Goal: Information Seeking & Learning: Learn about a topic

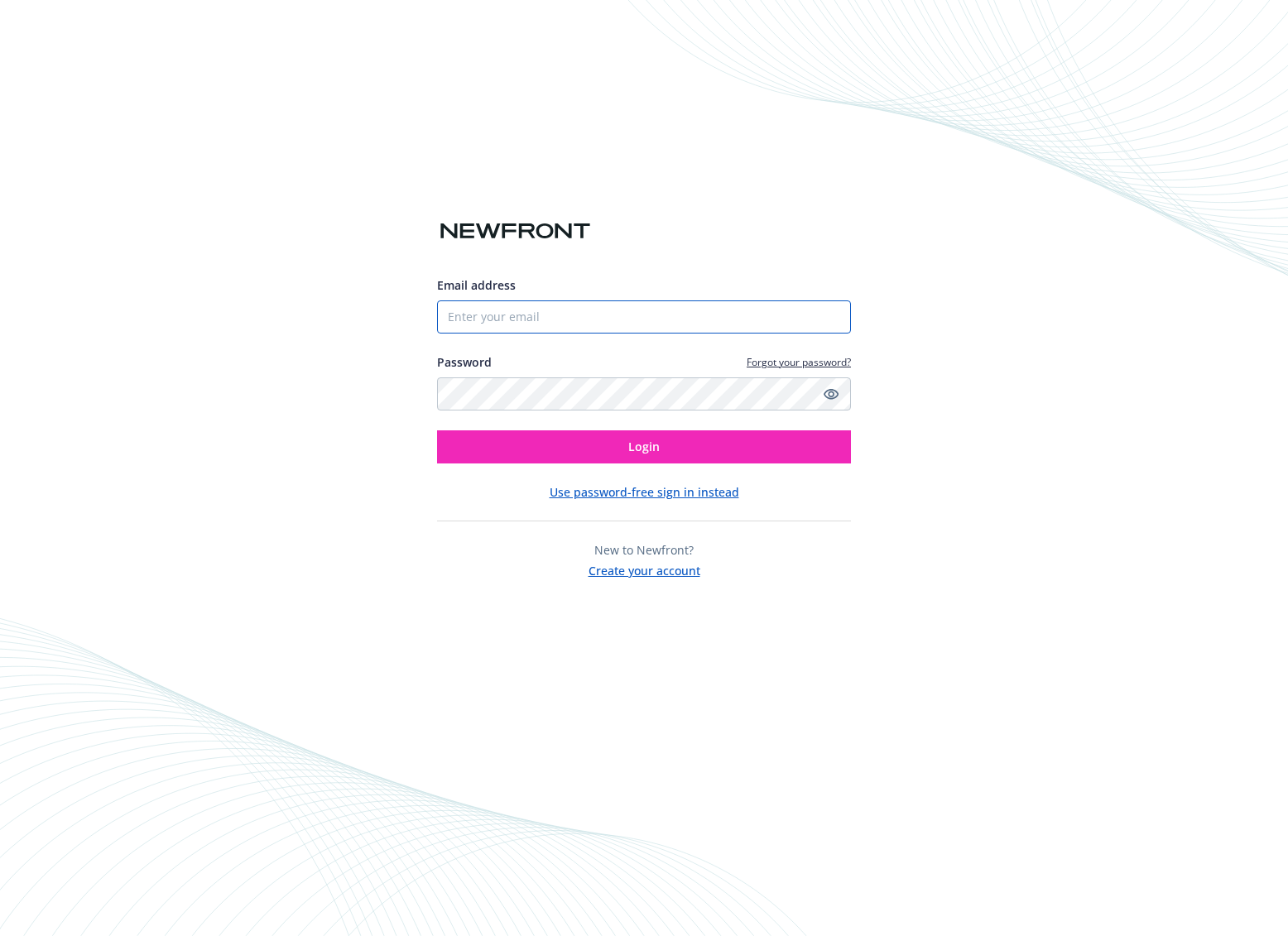
click at [645, 319] on input "Email address" at bounding box center [644, 316] width 414 height 33
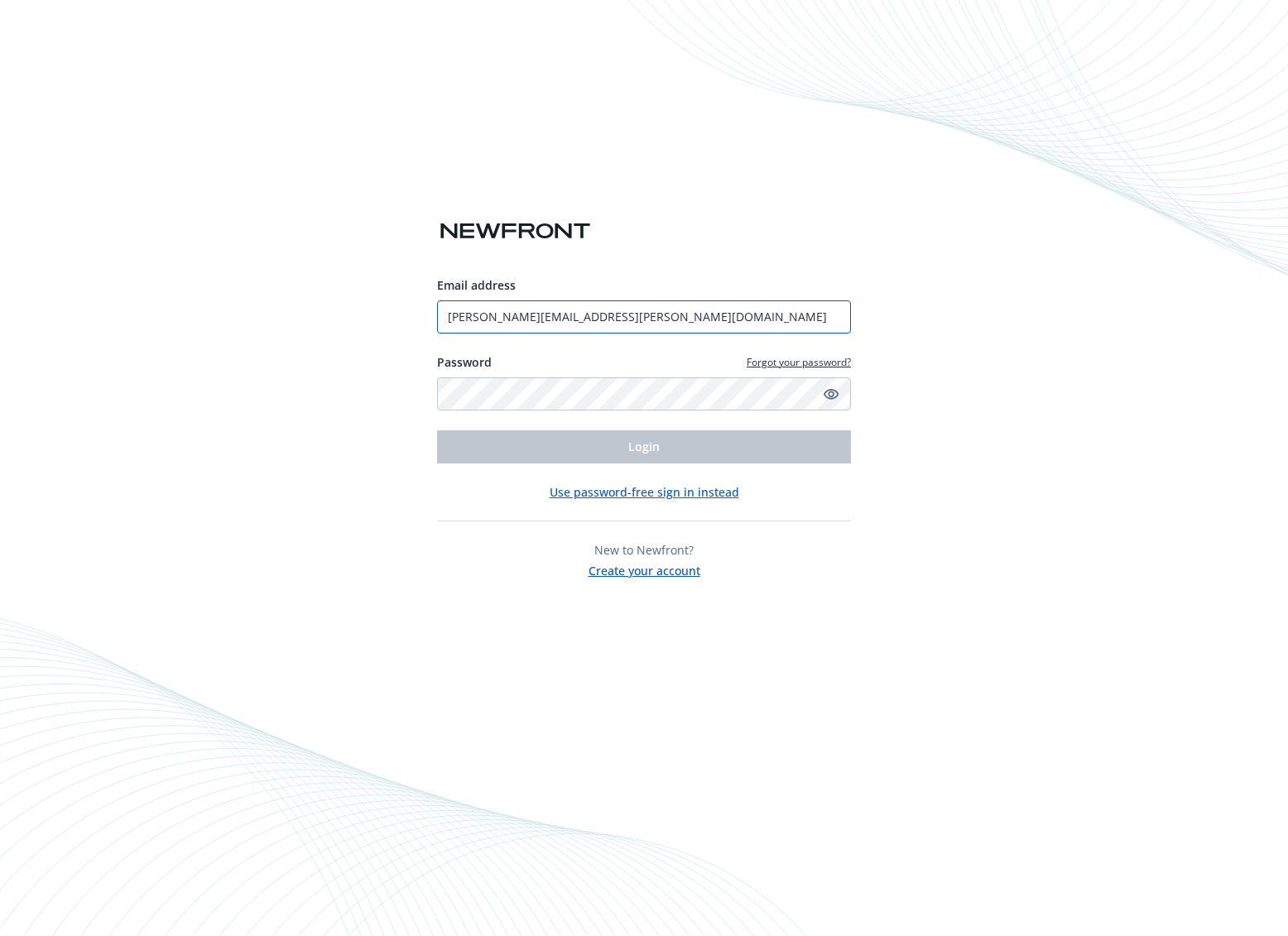
type input "[PERSON_NAME][EMAIL_ADDRESS][PERSON_NAME][DOMAIN_NAME]"
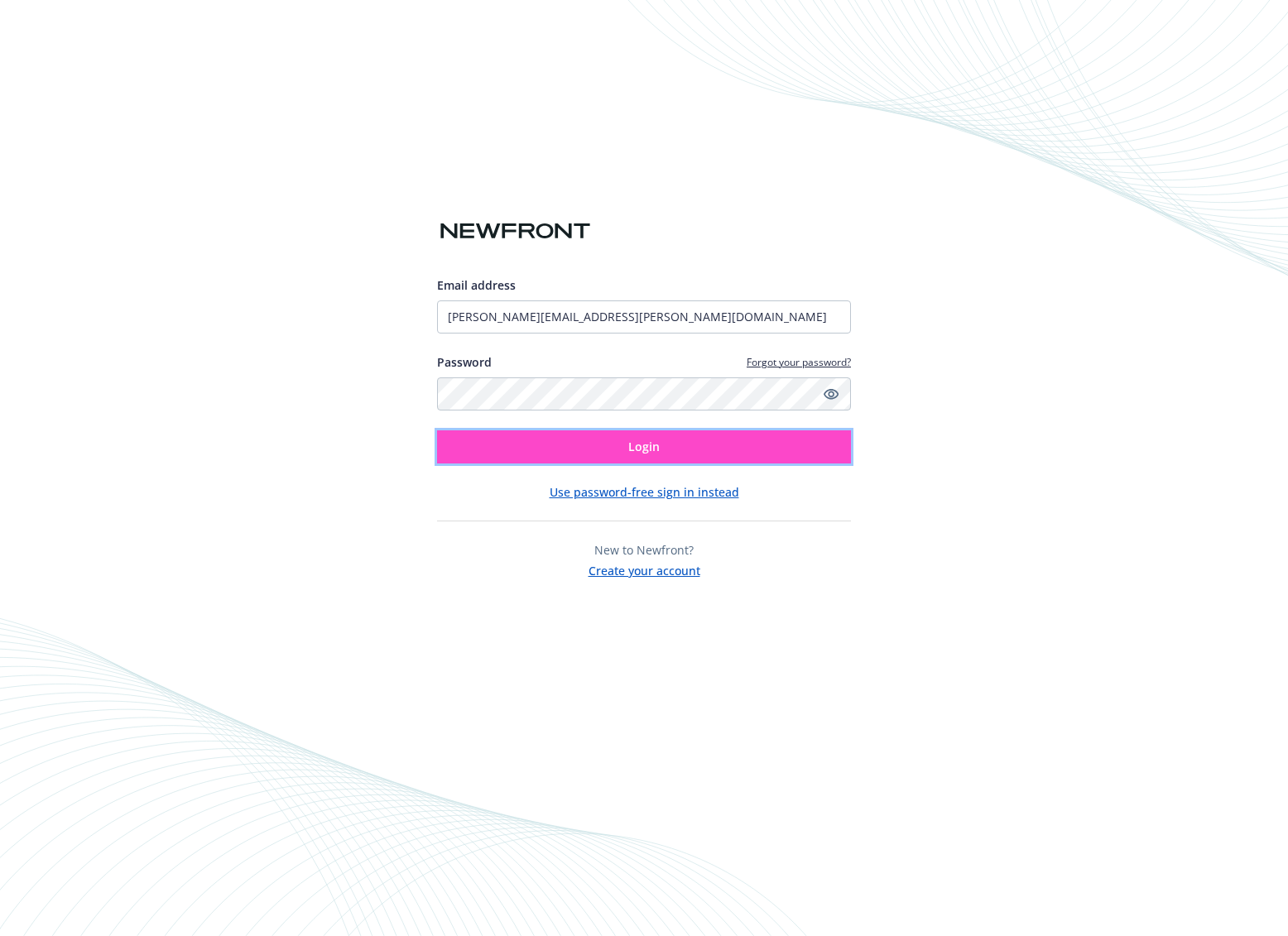
click at [676, 449] on button "Login" at bounding box center [644, 447] width 414 height 33
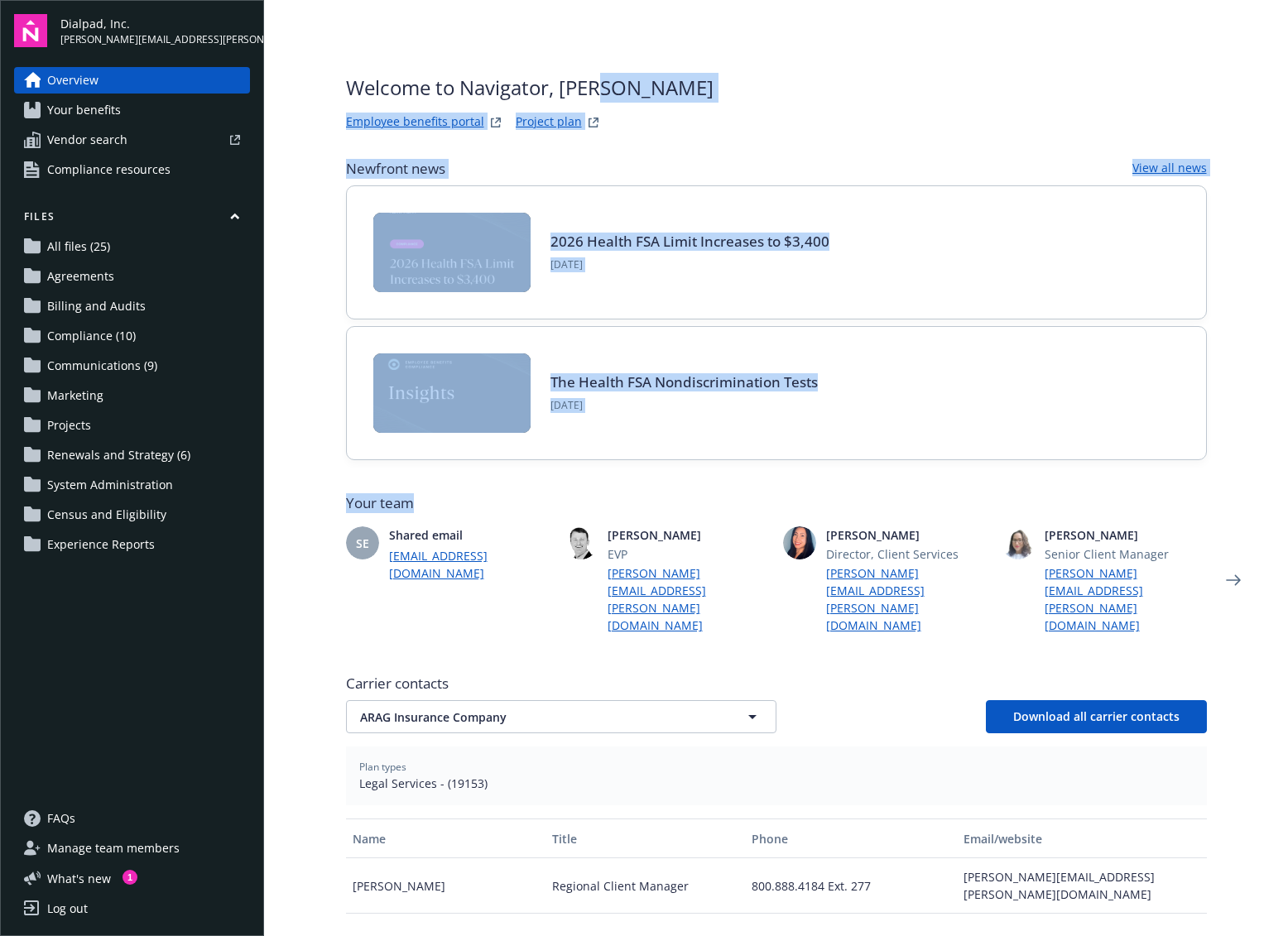
drag, startPoint x: 706, startPoint y: 96, endPoint x: 768, endPoint y: 493, distance: 401.8
click at [768, 493] on div "Welcome to Navigator , Alan Employee benefits portal Project plan Newfront news…" at bounding box center [777, 707] width 861 height 1270
click at [763, 497] on span "Your team" at bounding box center [777, 503] width 861 height 20
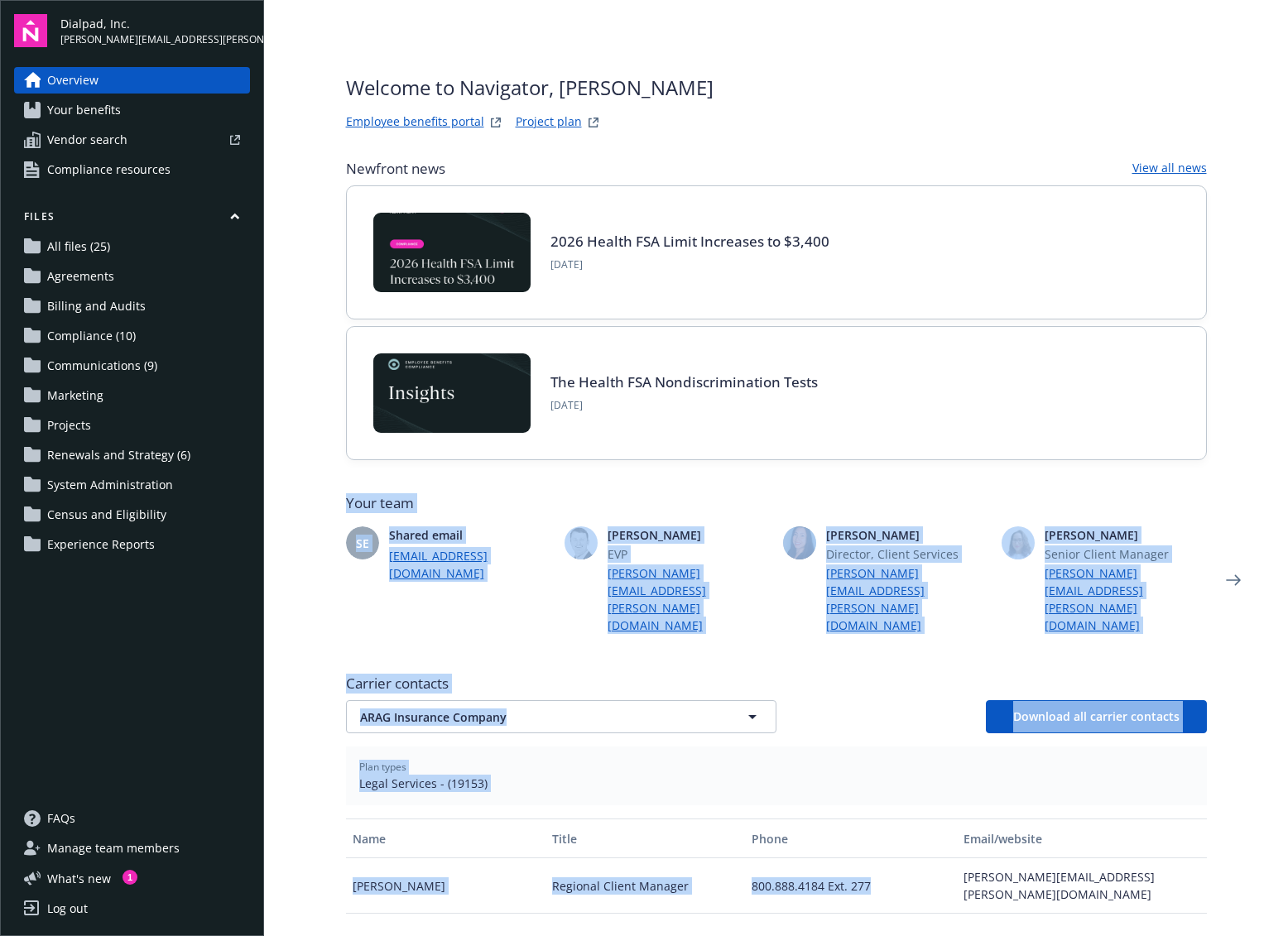
drag, startPoint x: 921, startPoint y: 867, endPoint x: 272, endPoint y: 449, distance: 772.0
click at [308, 463] on main "Welcome to Navigator , Alan Employee benefits portal Project plan Newfront news…" at bounding box center [777, 468] width 1024 height 936
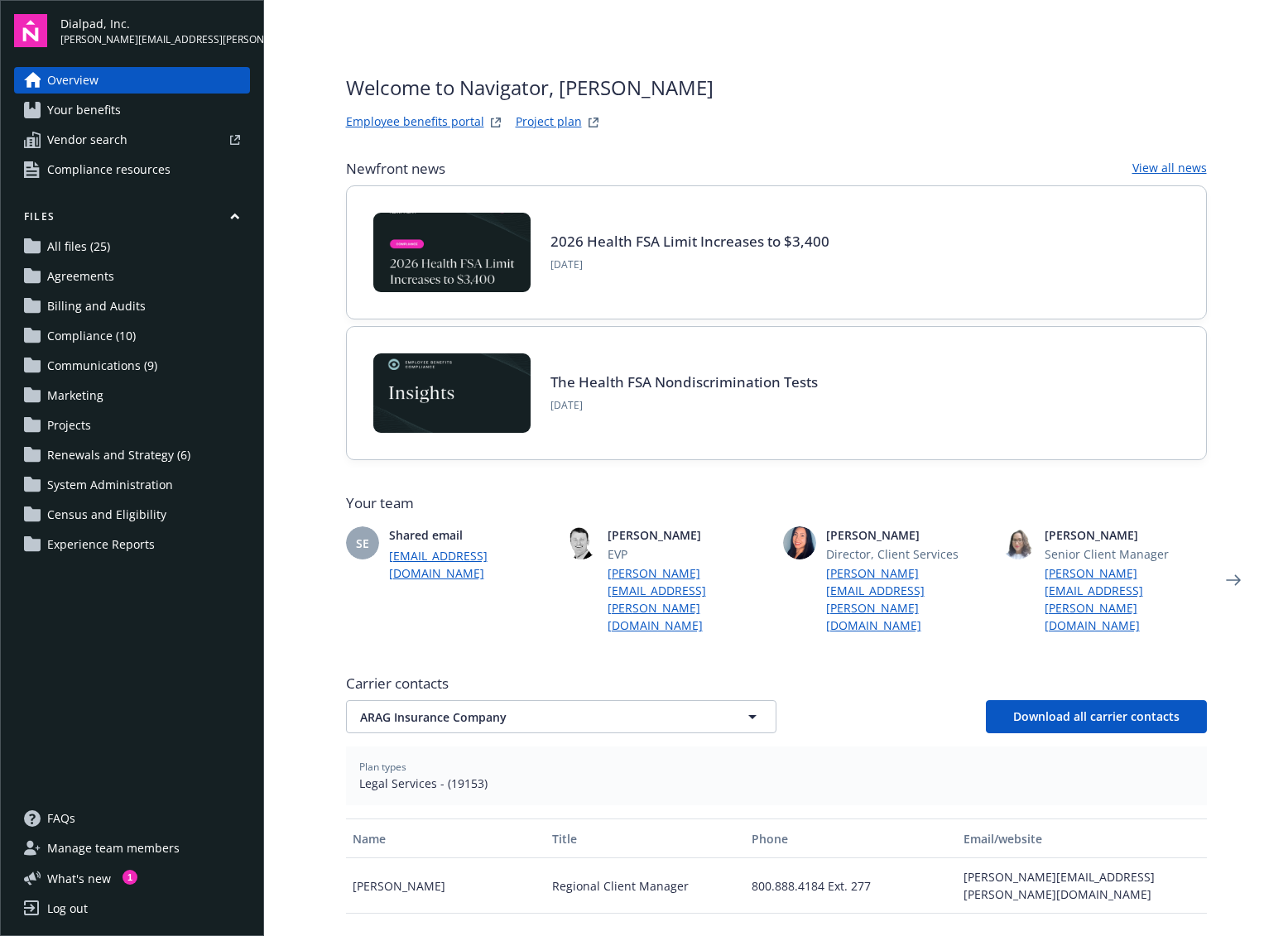
click at [292, 550] on main "Welcome to Navigator , Alan Employee benefits portal Project plan Newfront news…" at bounding box center [777, 468] width 1024 height 936
click at [229, 225] on button "Files" at bounding box center [131, 220] width 236 height 21
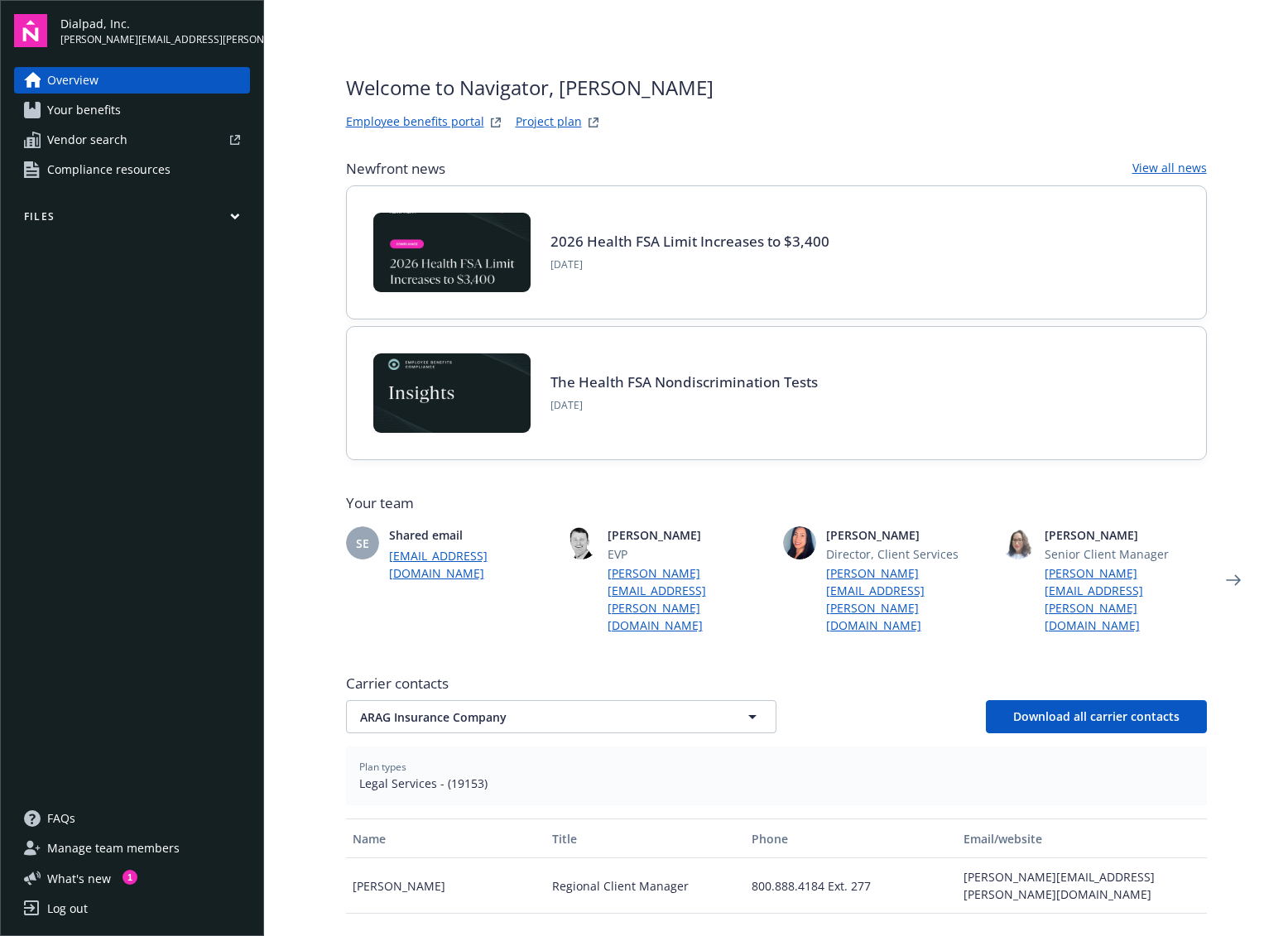
click at [229, 225] on button "Files" at bounding box center [131, 220] width 236 height 21
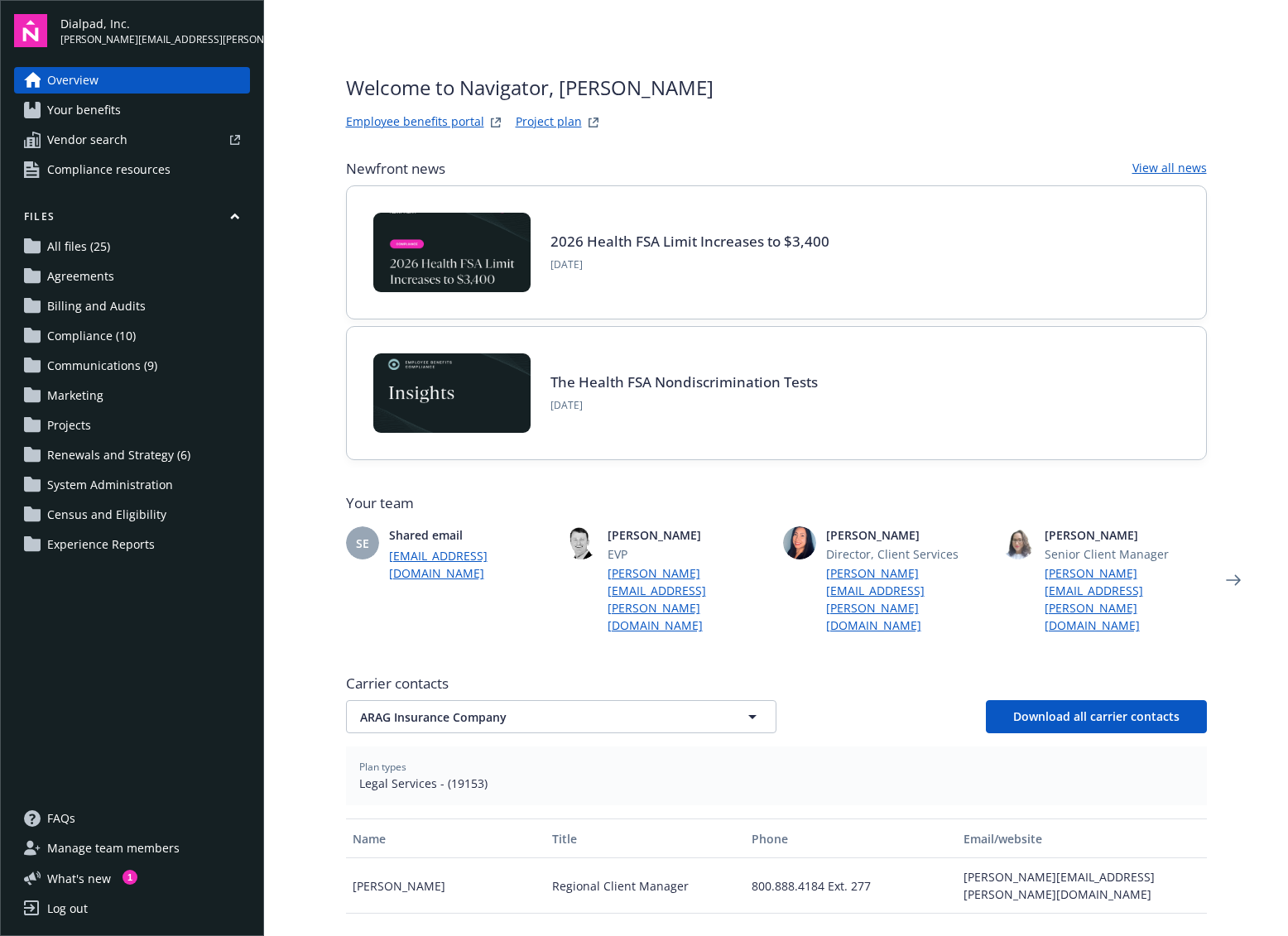
click at [106, 887] on div "FAQs Manage team members What ' s new 1 Log out" at bounding box center [131, 863] width 236 height 116
click at [106, 883] on span "What ' s new" at bounding box center [79, 878] width 64 height 17
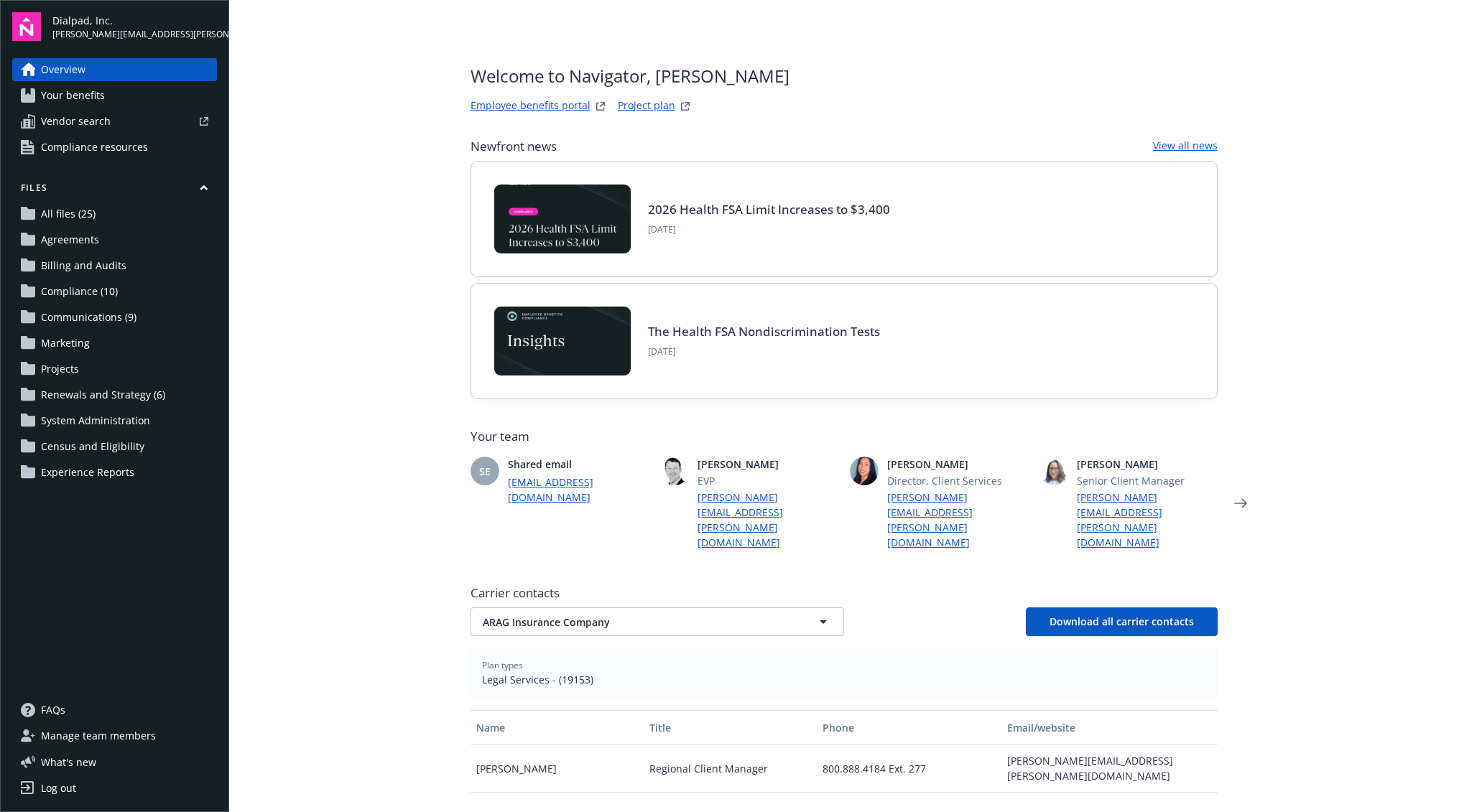
click at [88, 99] on span "Your benefits" at bounding box center [73, 95] width 64 height 23
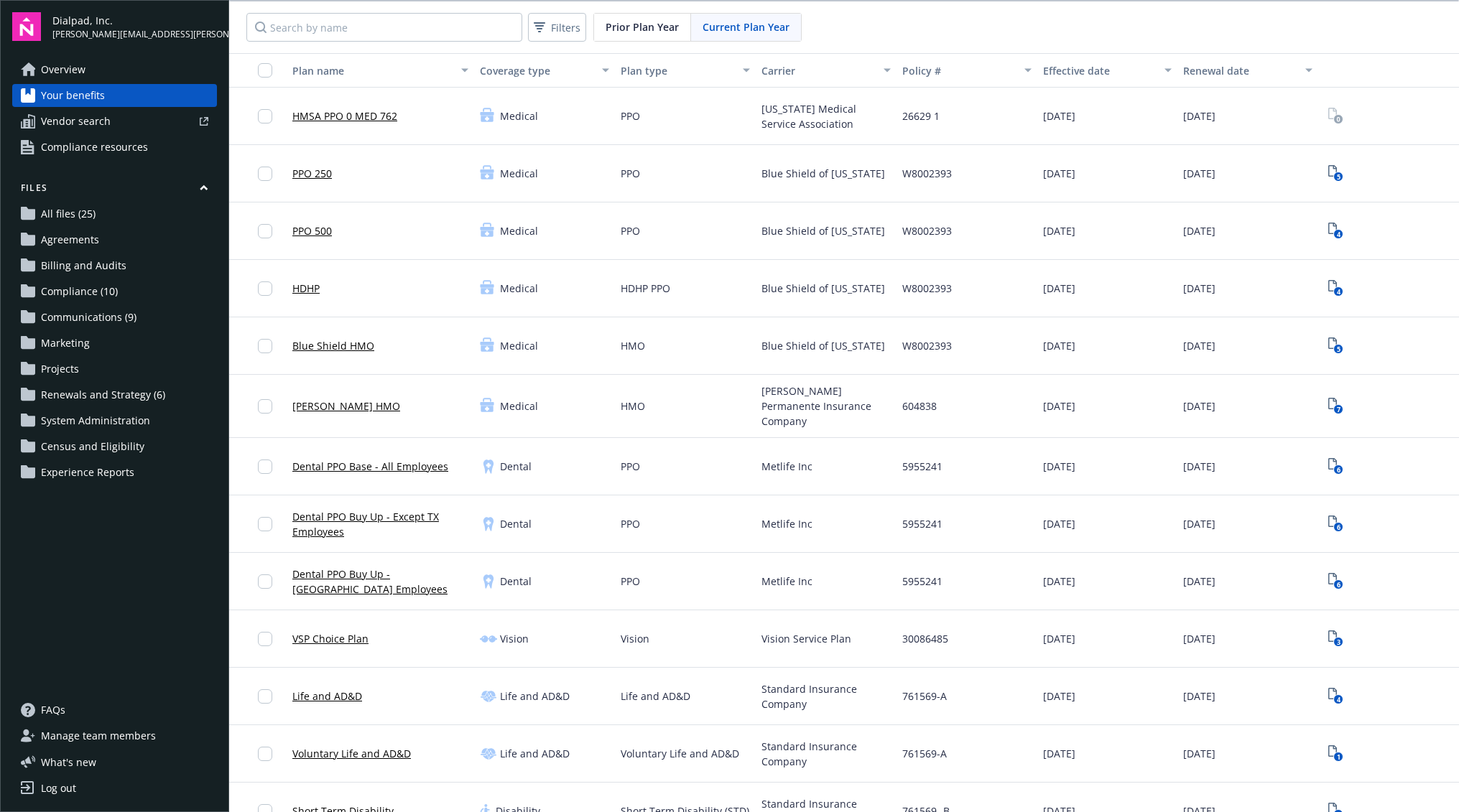
click at [1045, 106] on div "07/01/2025" at bounding box center [1108, 116] width 141 height 58
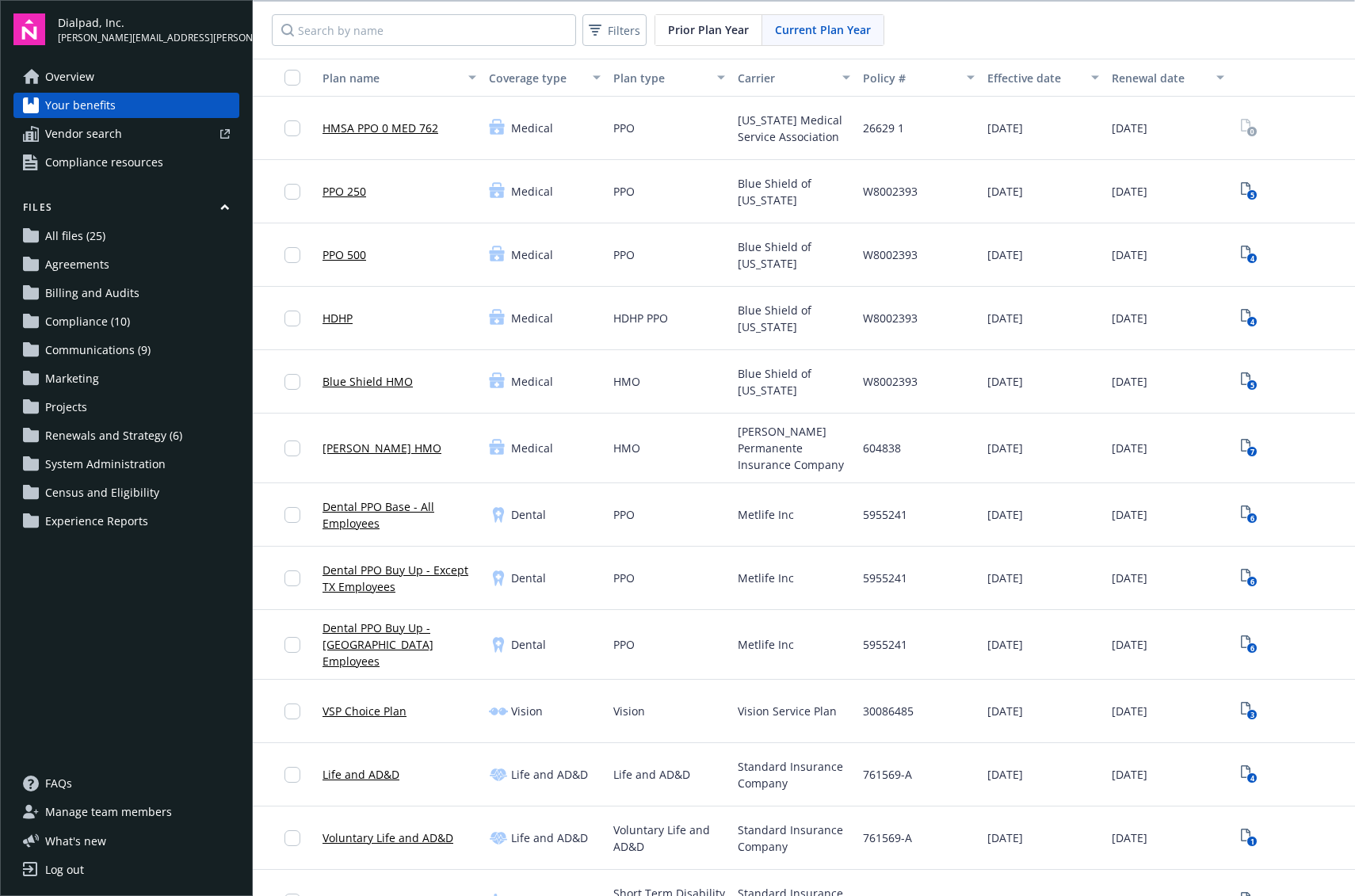
click at [106, 84] on link "Overview" at bounding box center [126, 76] width 226 height 26
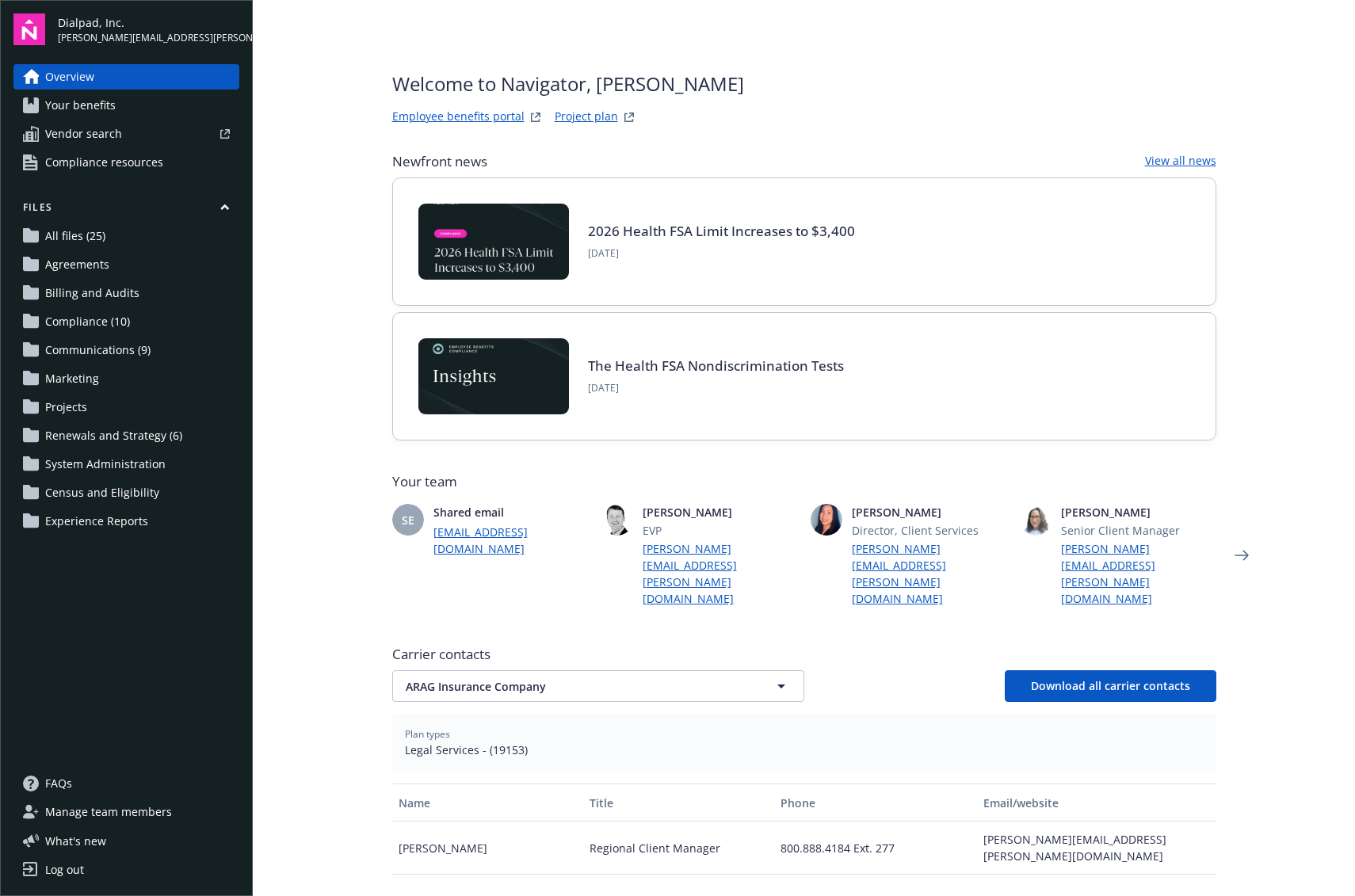
click at [70, 83] on span "Overview" at bounding box center [70, 76] width 50 height 26
click at [74, 109] on span "Your benefits" at bounding box center [80, 105] width 70 height 26
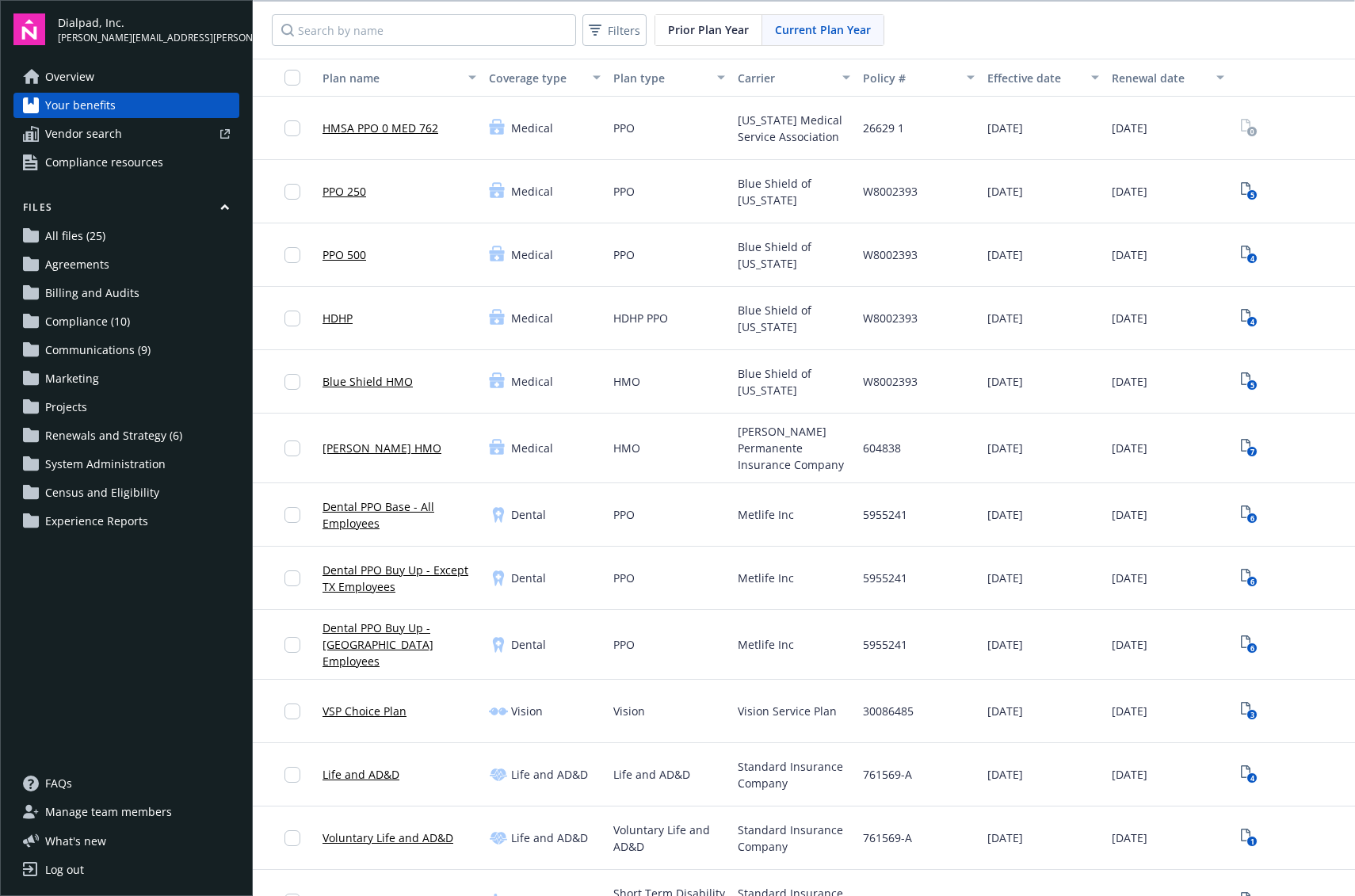
click at [349, 251] on link "PPO 500" at bounding box center [345, 254] width 44 height 16
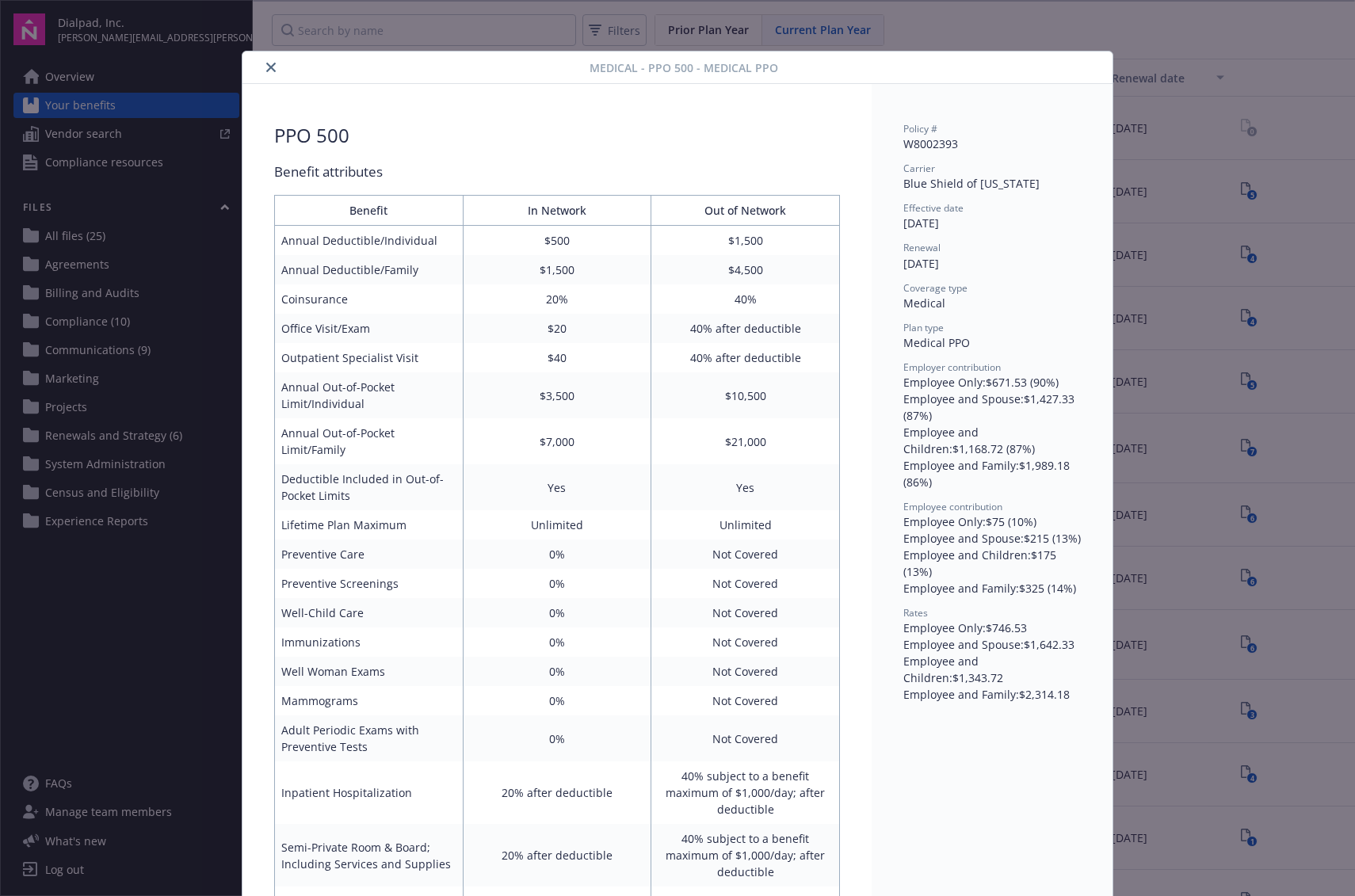
click at [267, 69] on icon "close" at bounding box center [271, 68] width 10 height 10
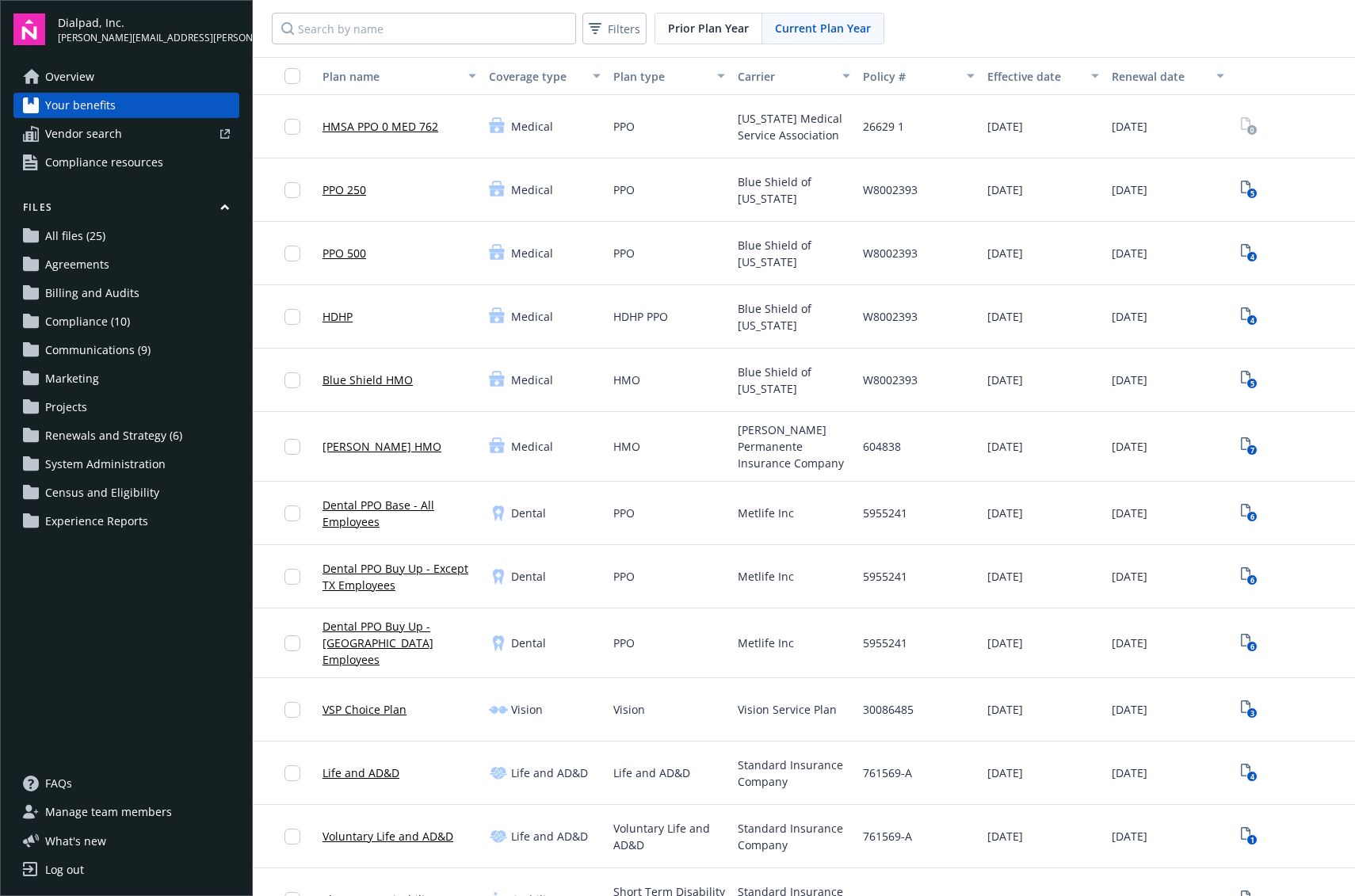
click at [83, 244] on span "All files (25)" at bounding box center [74, 236] width 60 height 26
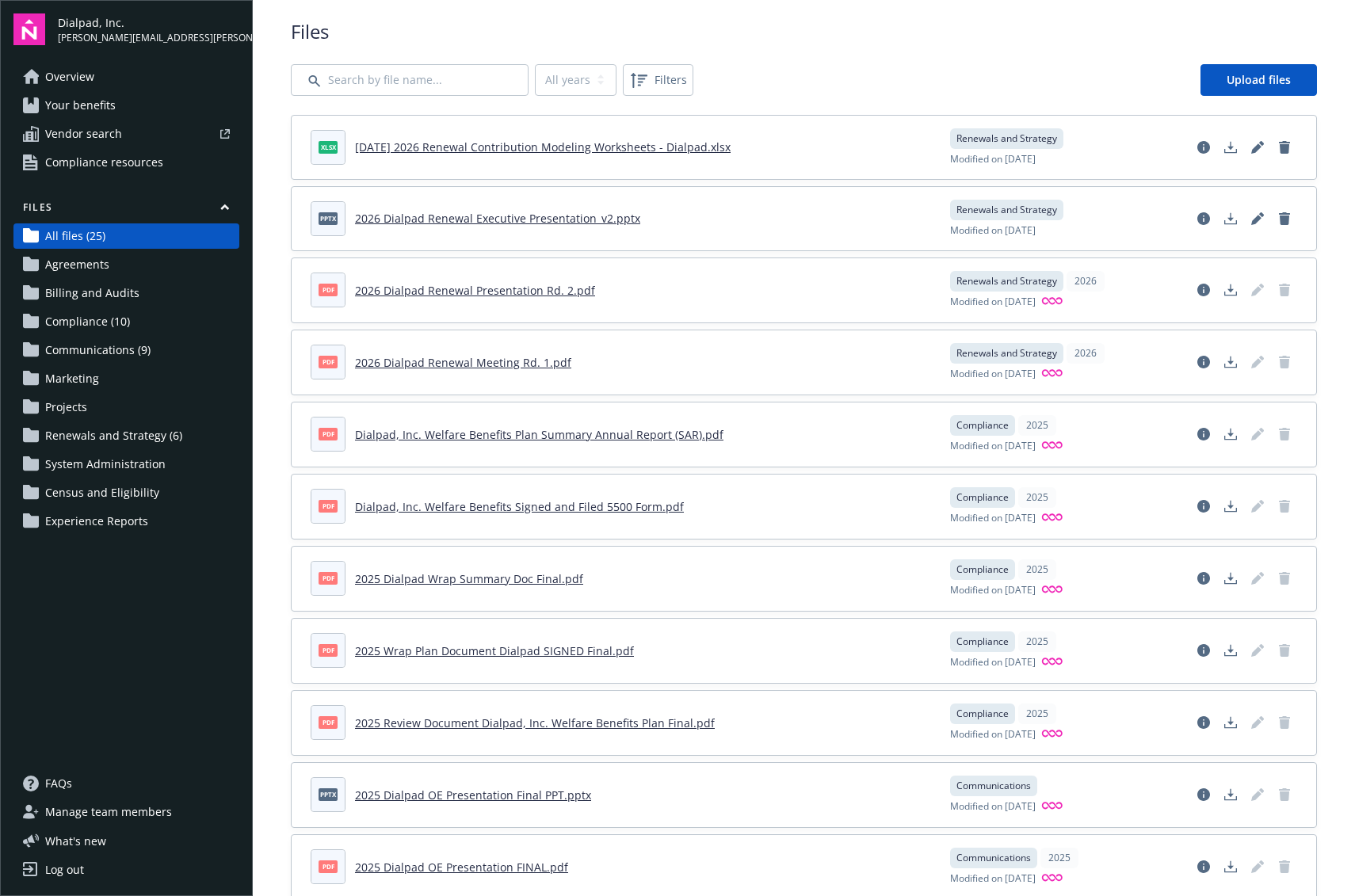
scroll to position [15, 0]
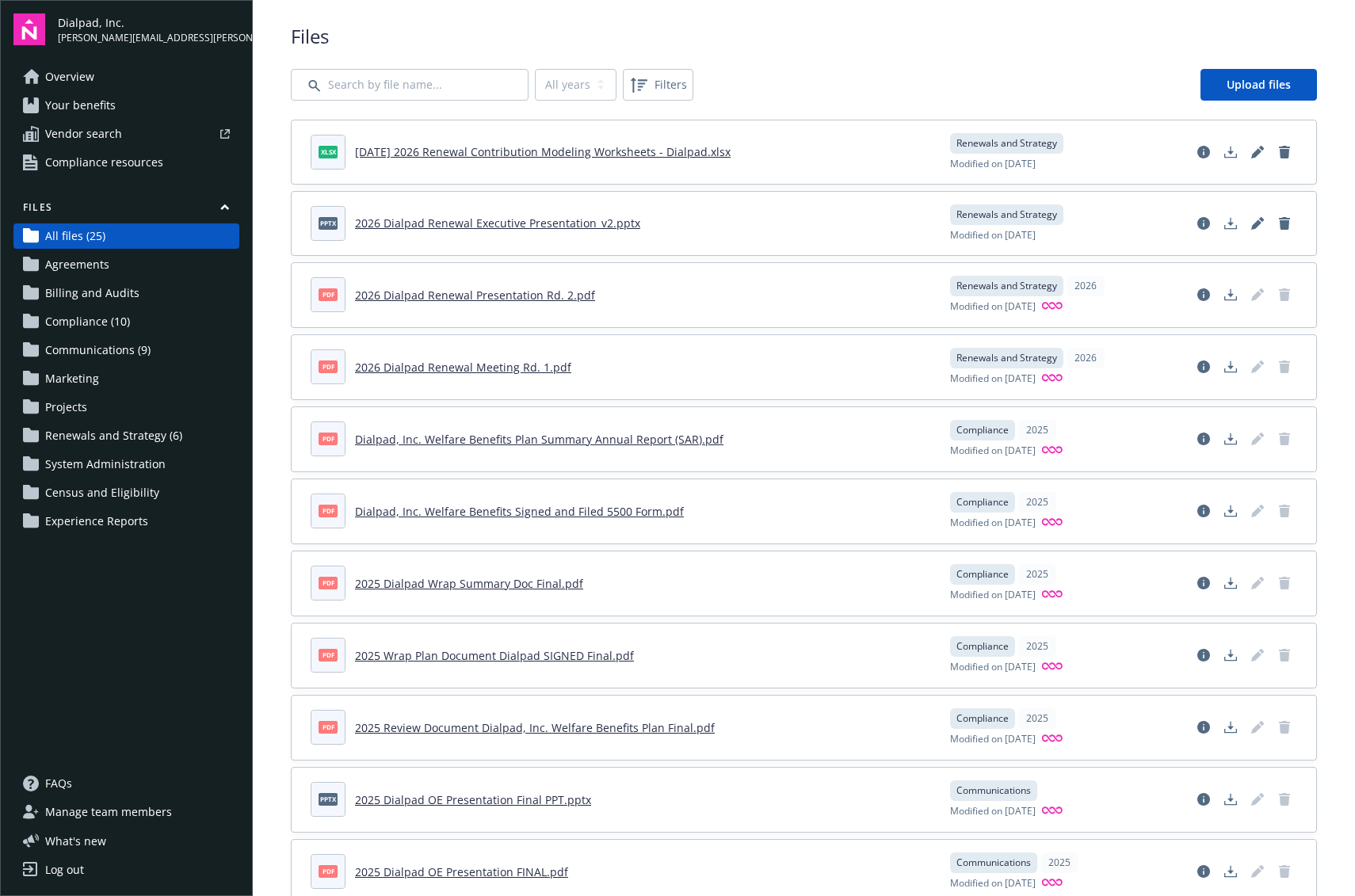
click at [558, 439] on link "Dialpad, Inc. Welfare Benefits Plan Summary Annual Report (SAR).pdf" at bounding box center [539, 440] width 369 height 15
